Goal: Obtain resource: Obtain resource

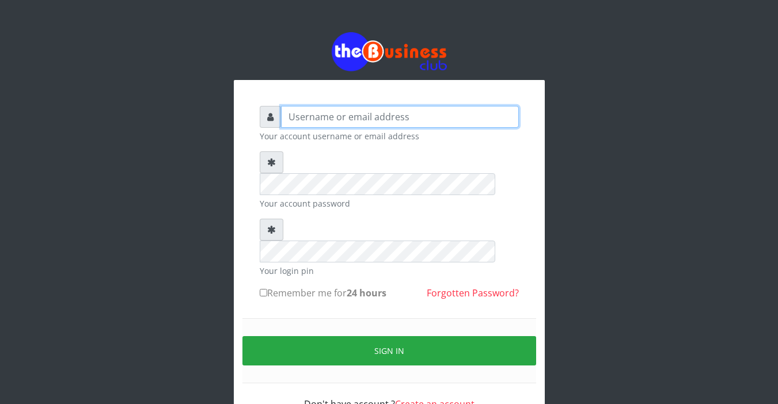
type input "Sarahadesode"
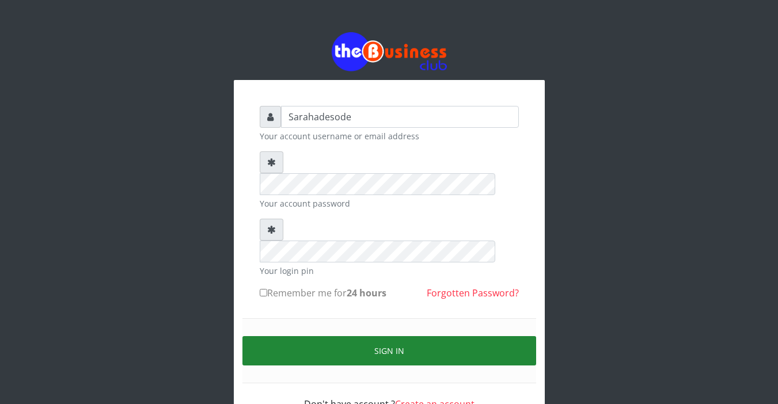
click at [410, 336] on button "Sign in" at bounding box center [389, 350] width 294 height 29
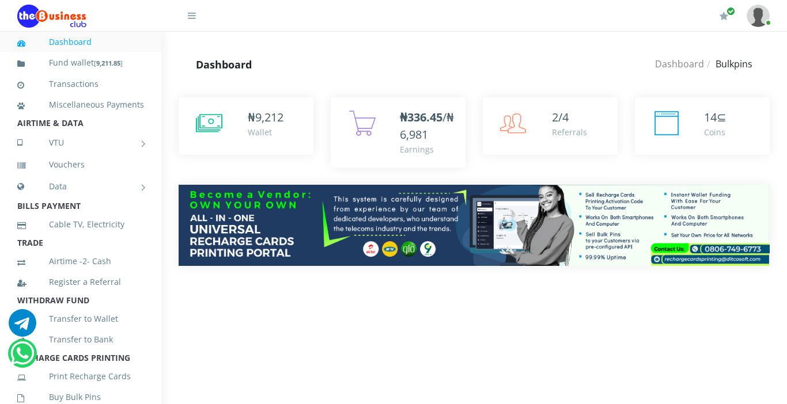
click at [273, 263] on img at bounding box center [474, 225] width 591 height 81
drag, startPoint x: 0, startPoint y: 0, endPoint x: 273, endPoint y: 263, distance: 379.2
click at [273, 263] on img at bounding box center [474, 225] width 591 height 81
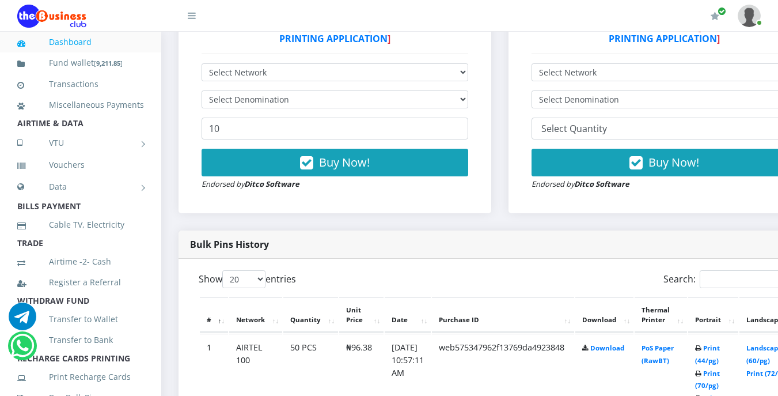
scroll to position [415, 0]
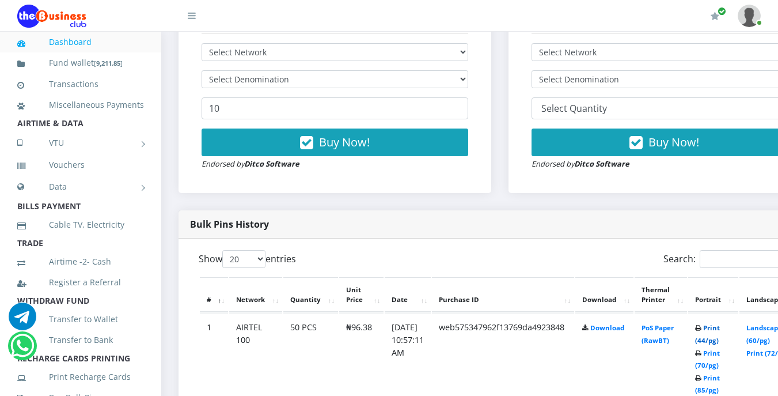
click at [720, 330] on link "Print (44/pg)" at bounding box center [707, 333] width 25 height 21
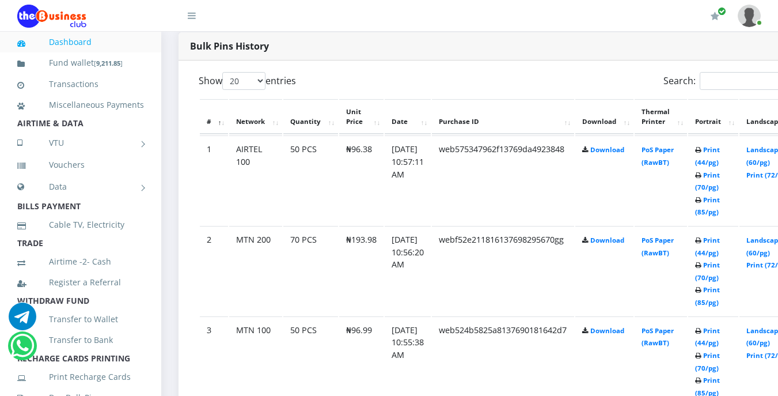
scroll to position [601, 0]
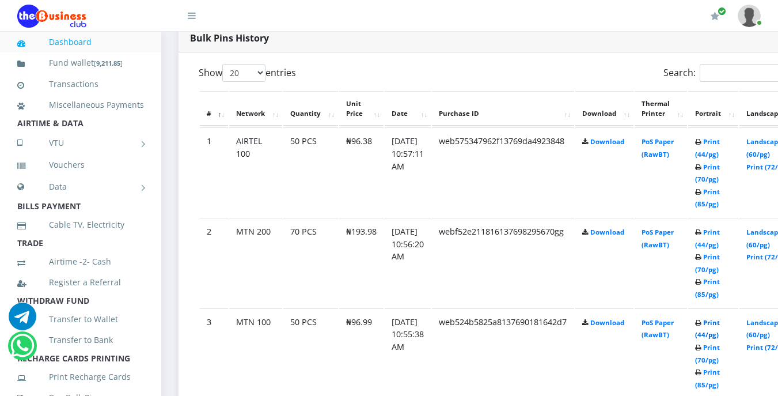
click at [720, 325] on link "Print (44/pg)" at bounding box center [707, 328] width 25 height 21
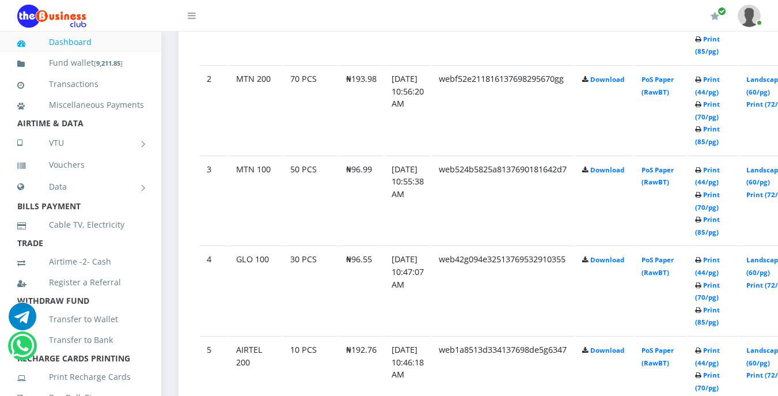
scroll to position [760, 0]
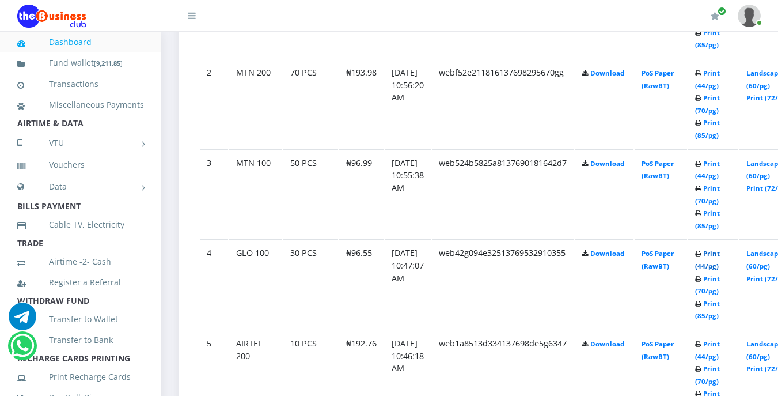
click at [720, 259] on link "Print (44/pg)" at bounding box center [707, 259] width 25 height 21
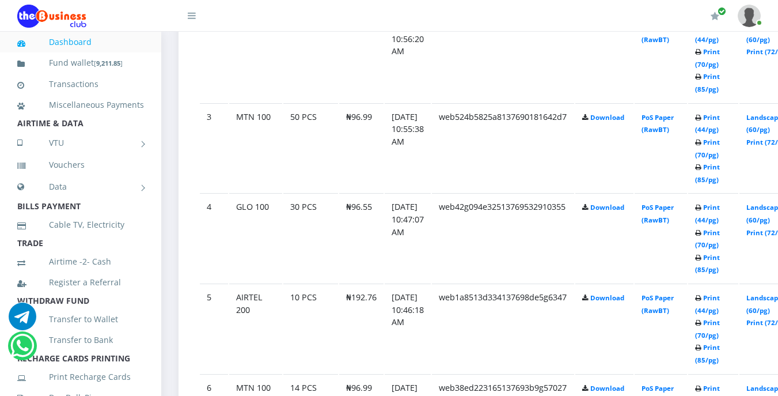
scroll to position [829, 0]
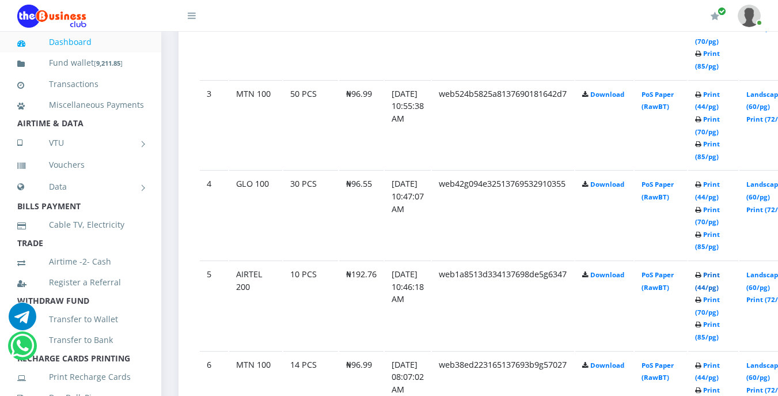
click at [720, 275] on link "Print (44/pg)" at bounding box center [707, 280] width 25 height 21
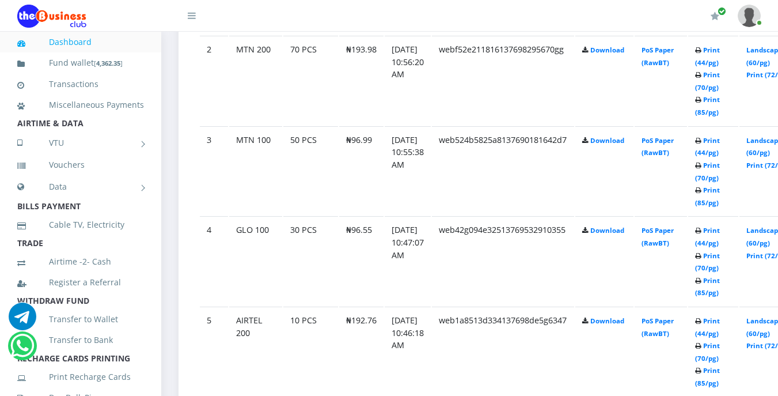
scroll to position [760, 0]
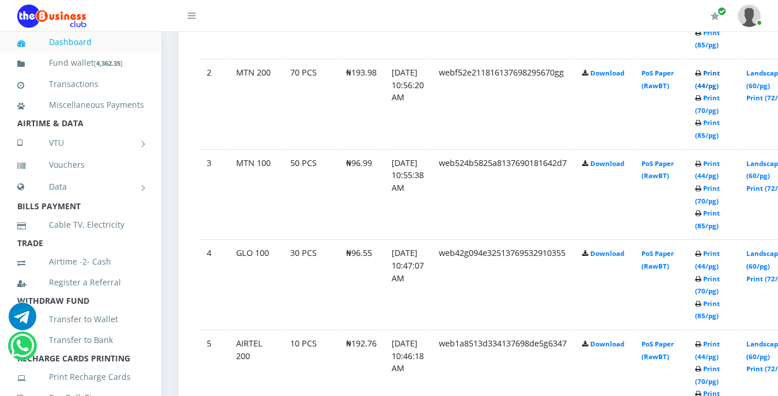
click at [720, 76] on link "Print (44/pg)" at bounding box center [707, 79] width 25 height 21
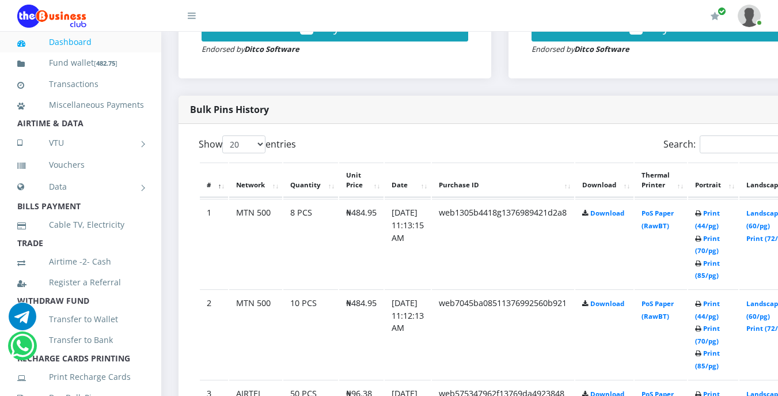
scroll to position [506, 0]
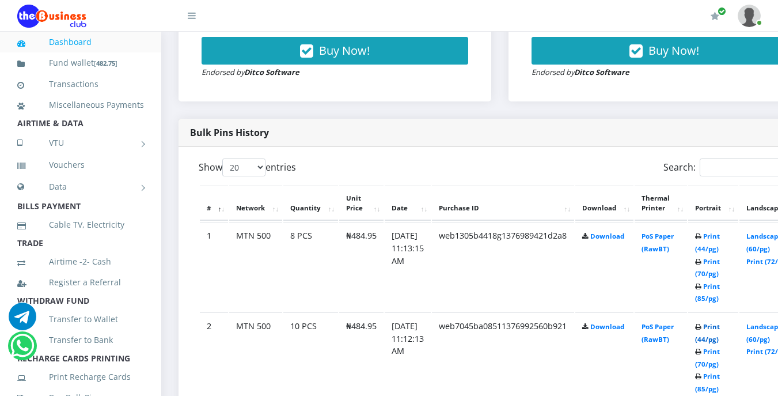
click at [720, 329] on link "Print (44/pg)" at bounding box center [707, 332] width 25 height 21
click at [720, 238] on link "Print (44/pg)" at bounding box center [707, 242] width 25 height 21
